Goal: Transaction & Acquisition: Purchase product/service

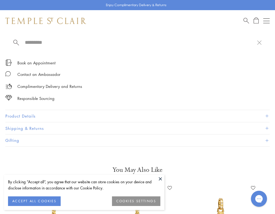
type input "*"
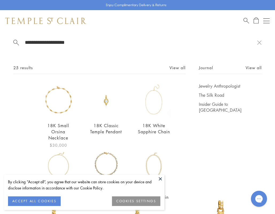
type input "**********"
click at [52, 110] on img at bounding box center [58, 100] width 35 height 35
